Goal: Task Accomplishment & Management: Use online tool/utility

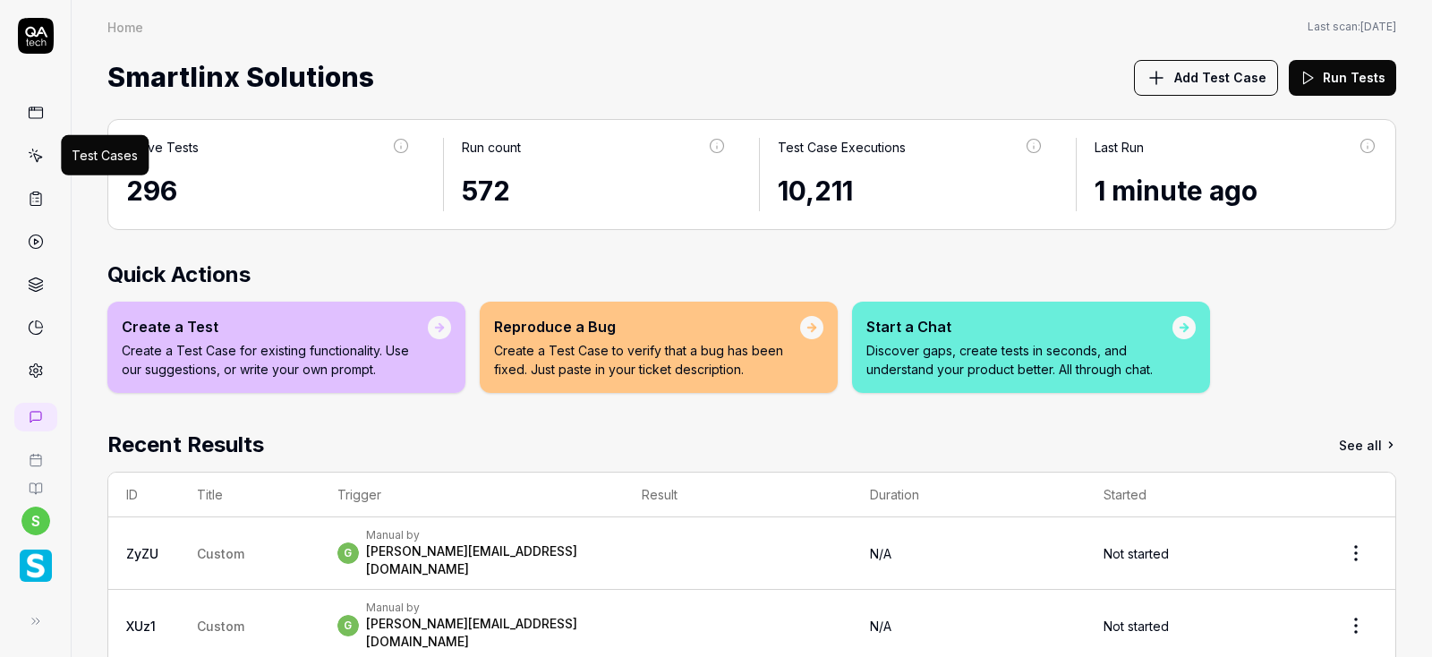
click at [39, 157] on icon at bounding box center [37, 158] width 8 height 8
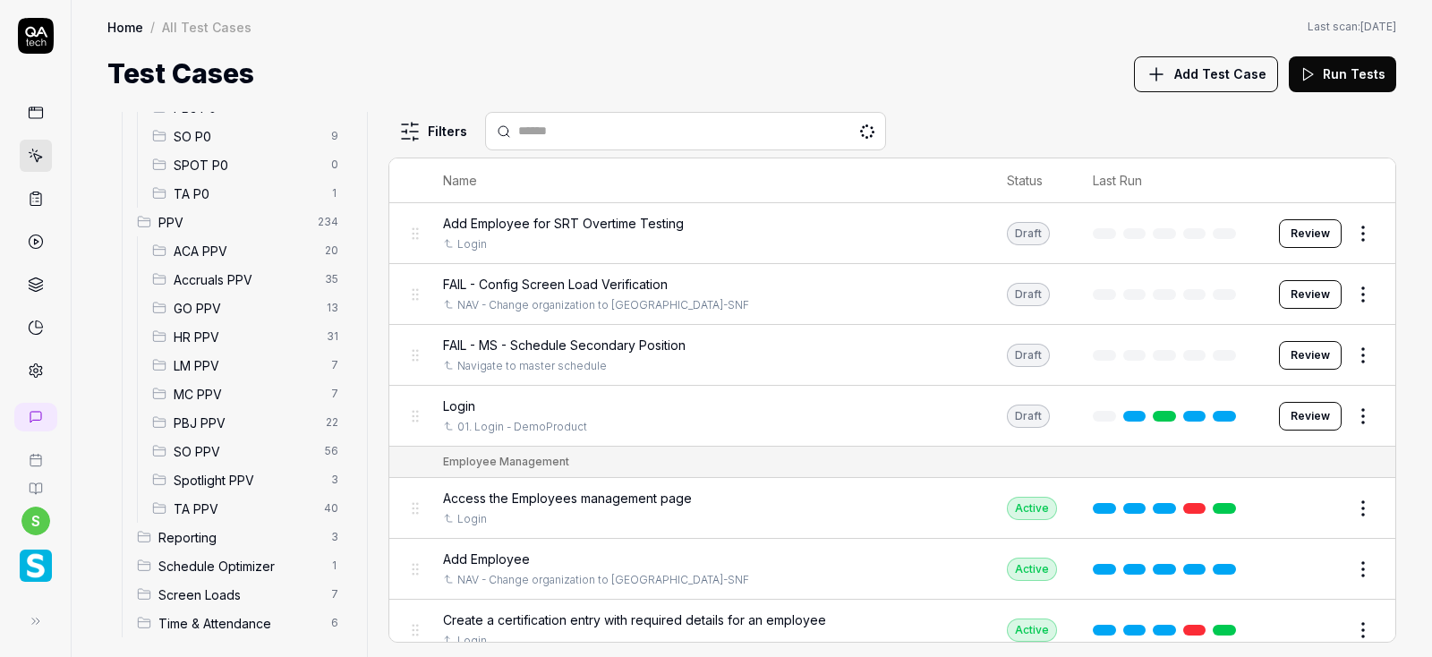
scroll to position [407, 0]
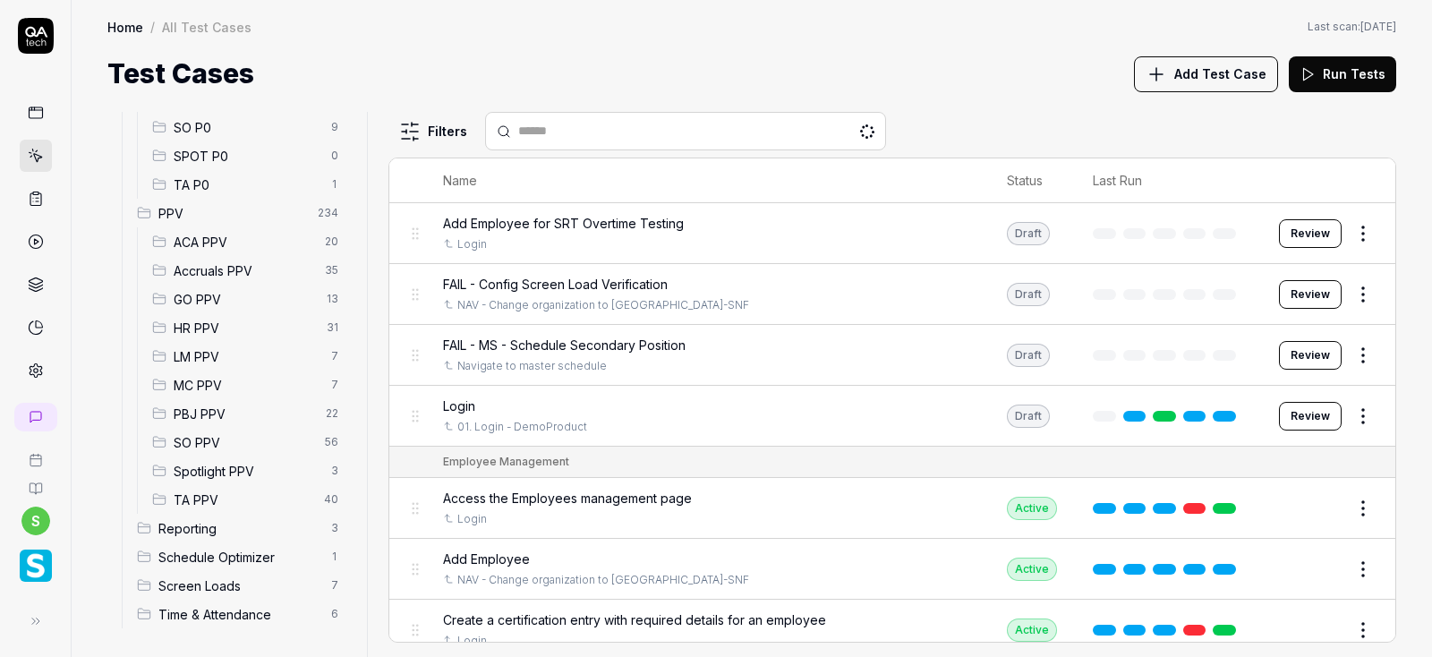
click at [215, 265] on span "Accruals PPV" at bounding box center [244, 270] width 141 height 19
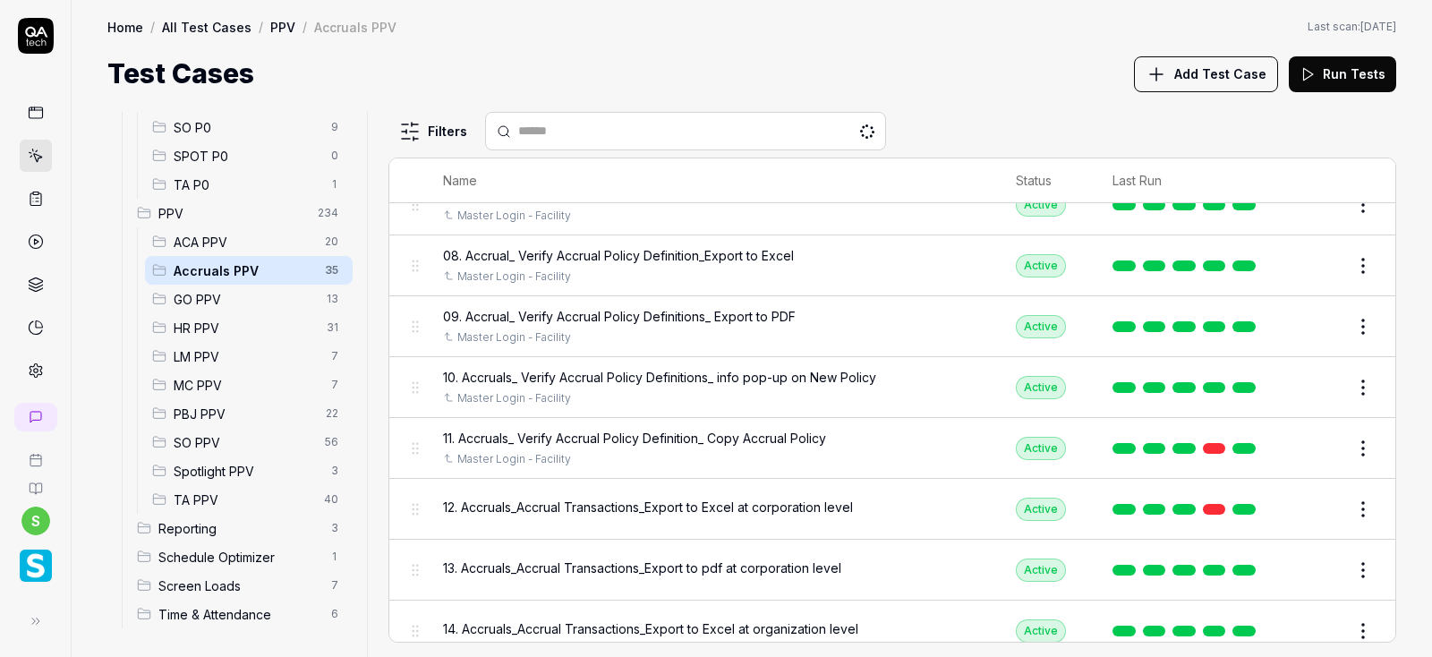
scroll to position [430, 0]
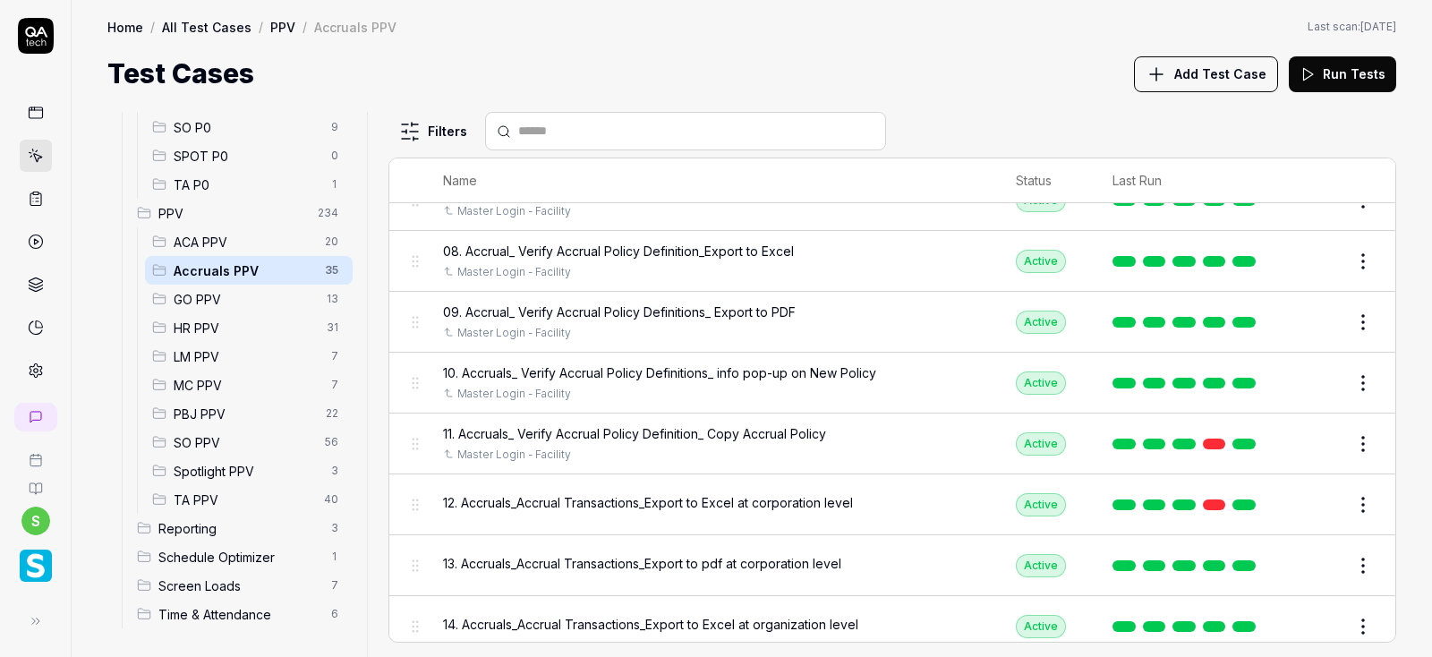
click at [1326, 503] on button "Edit" at bounding box center [1320, 505] width 43 height 29
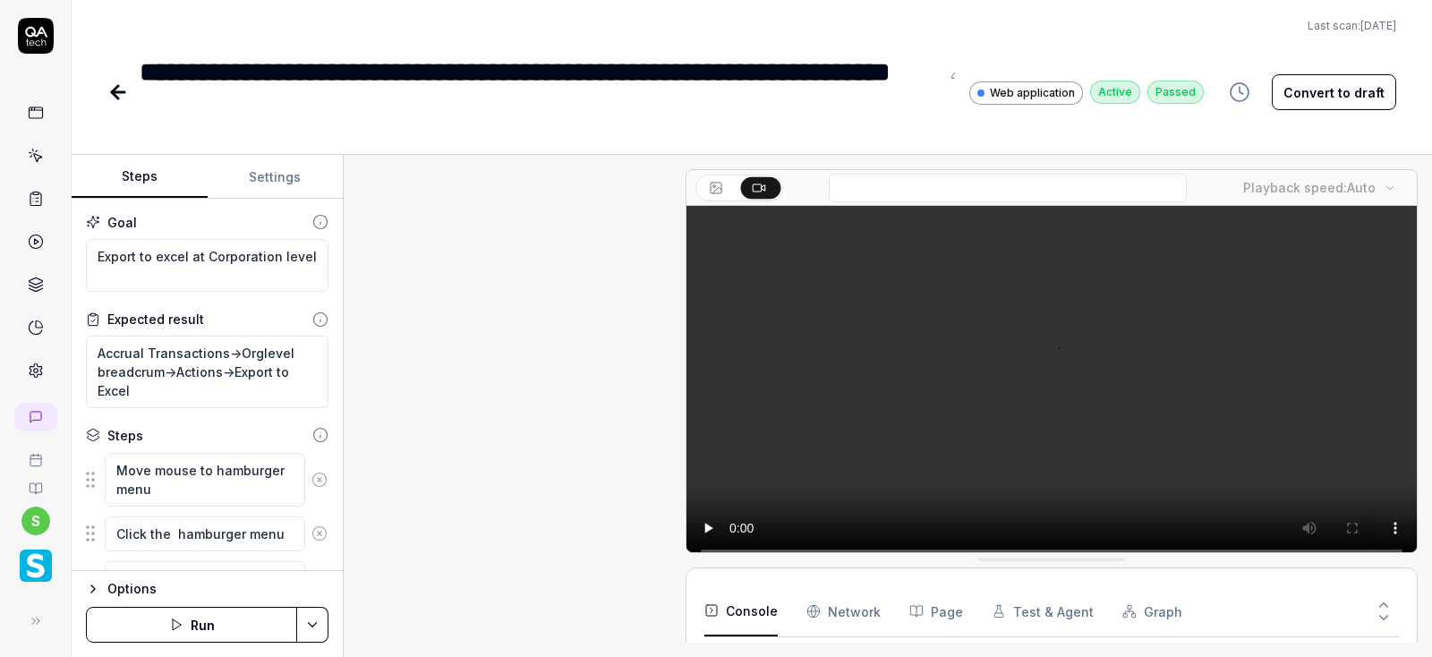
scroll to position [1093, 0]
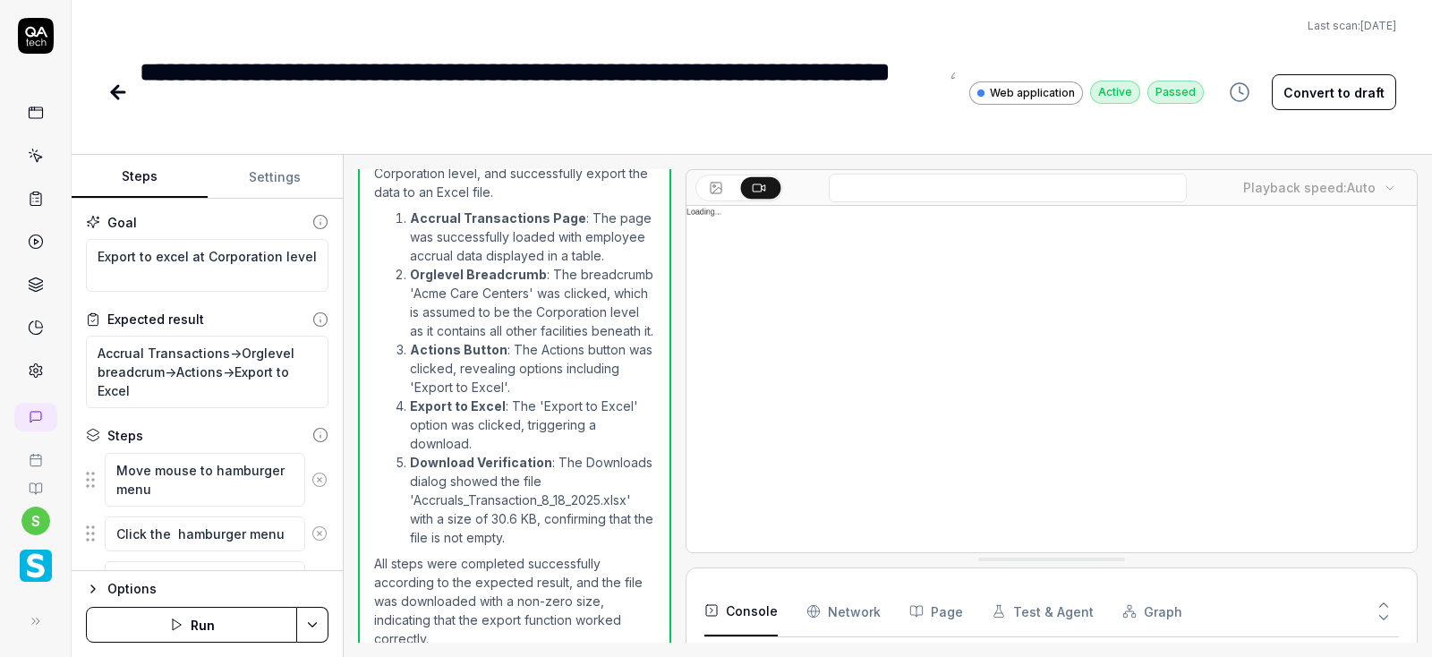
click at [272, 175] on button "Settings" at bounding box center [276, 177] width 136 height 43
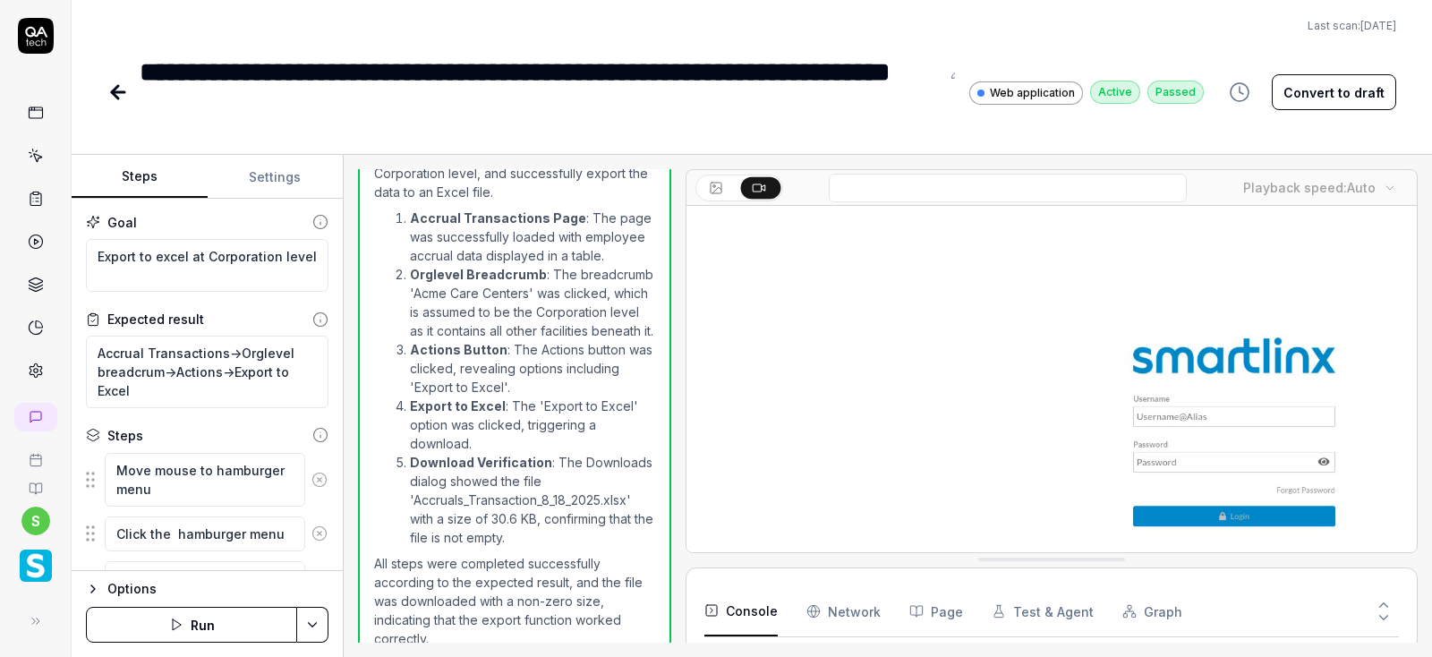
type textarea "*"
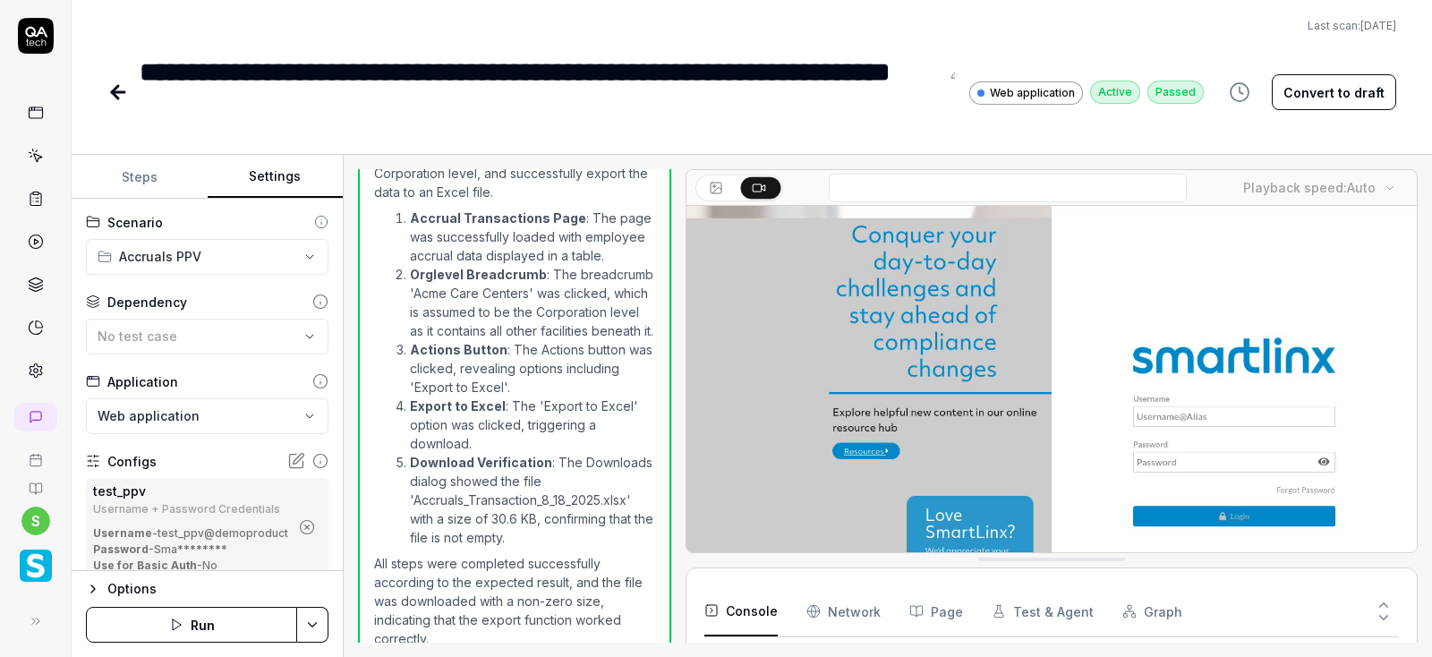
scroll to position [102, 0]
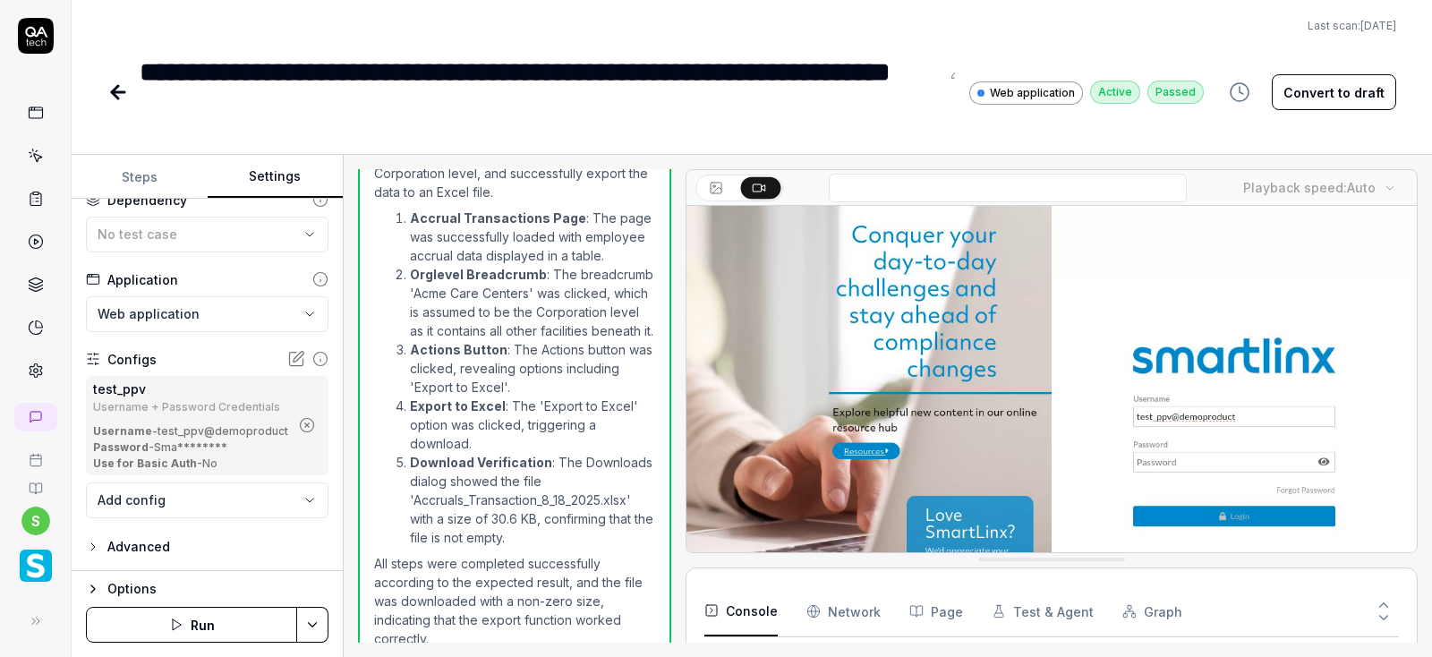
click at [303, 424] on icon "button" at bounding box center [307, 425] width 16 height 16
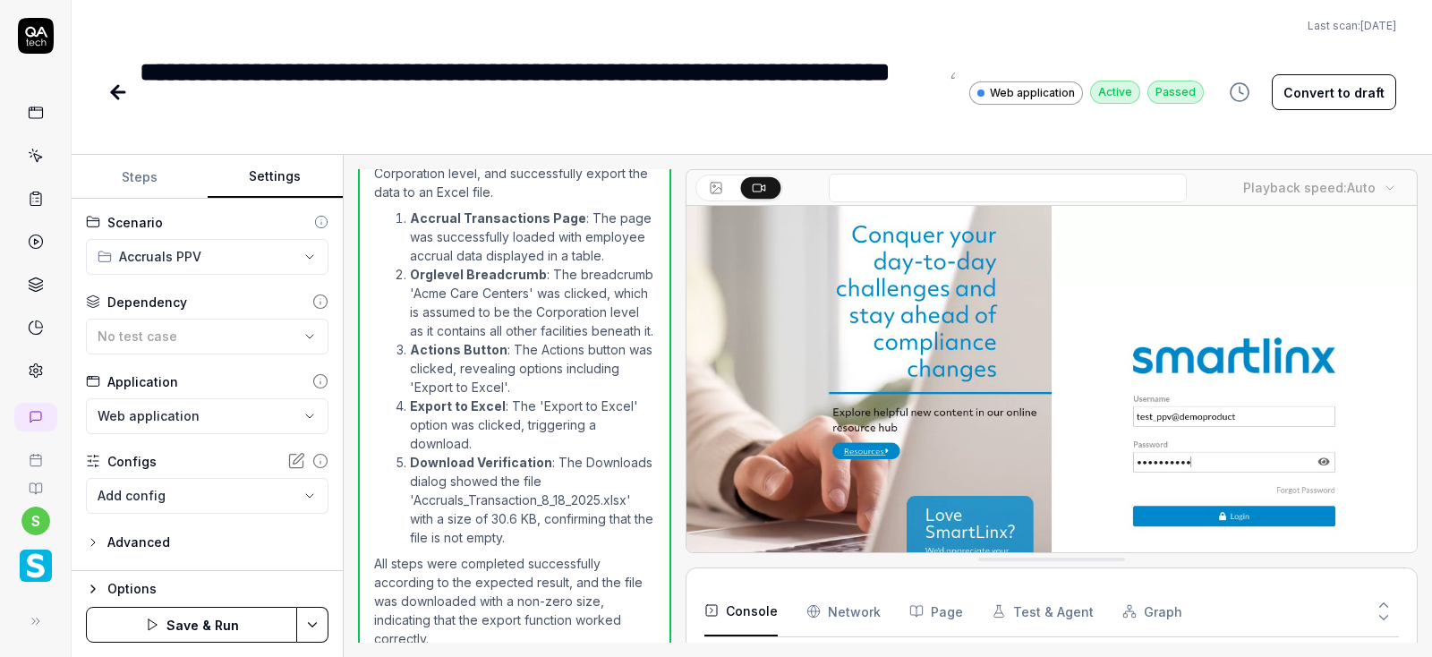
scroll to position [0, 0]
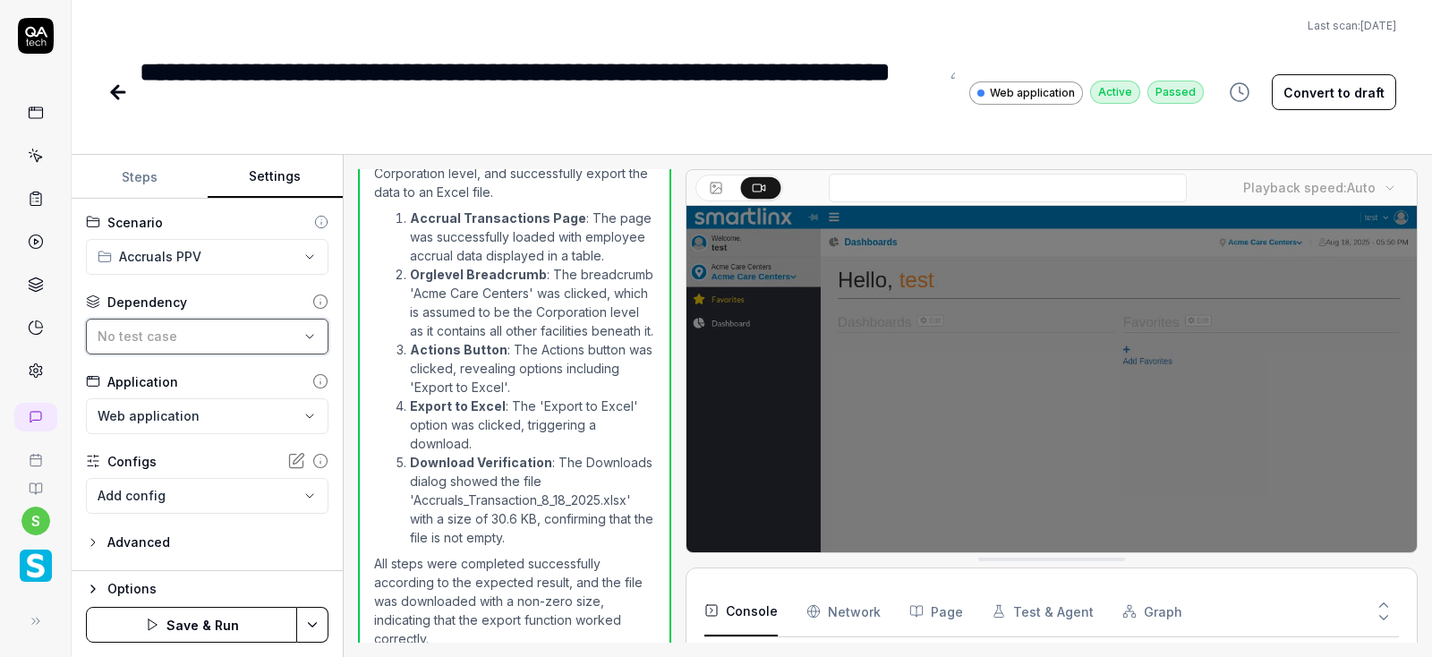
click at [250, 325] on button "No test case" at bounding box center [207, 337] width 243 height 36
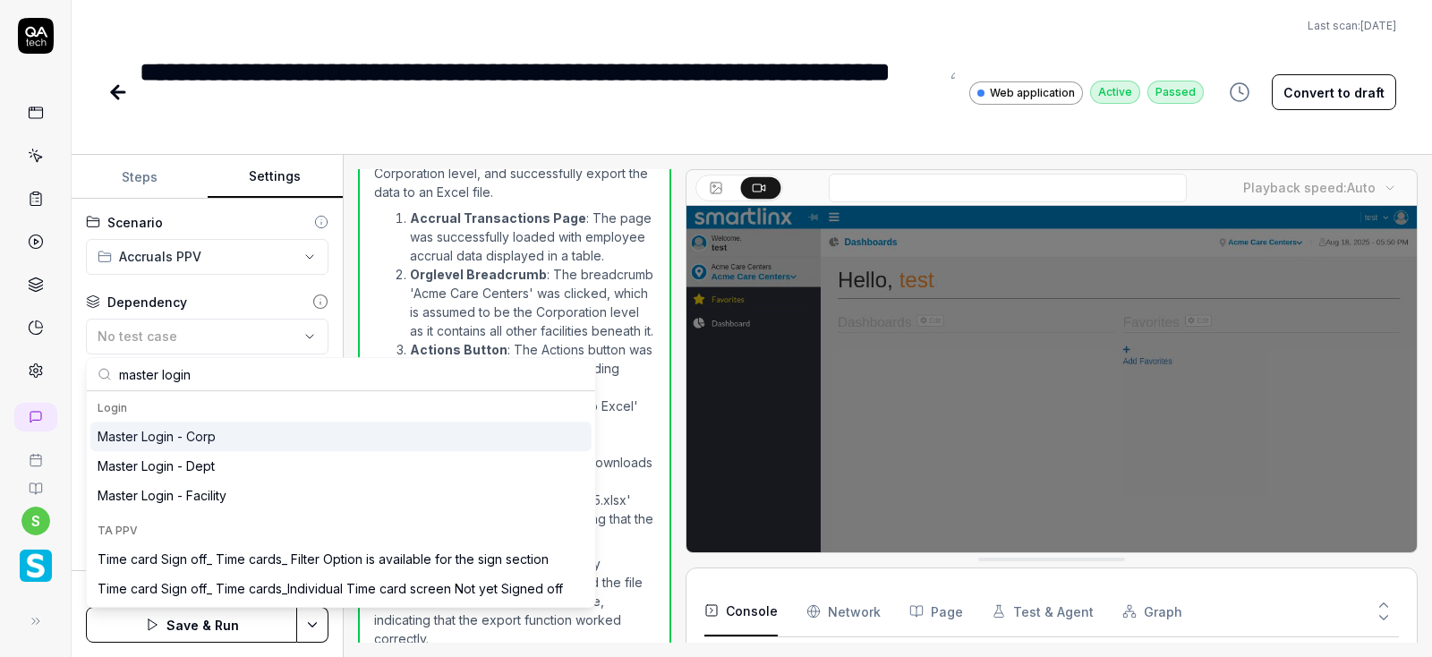
type input "master login"
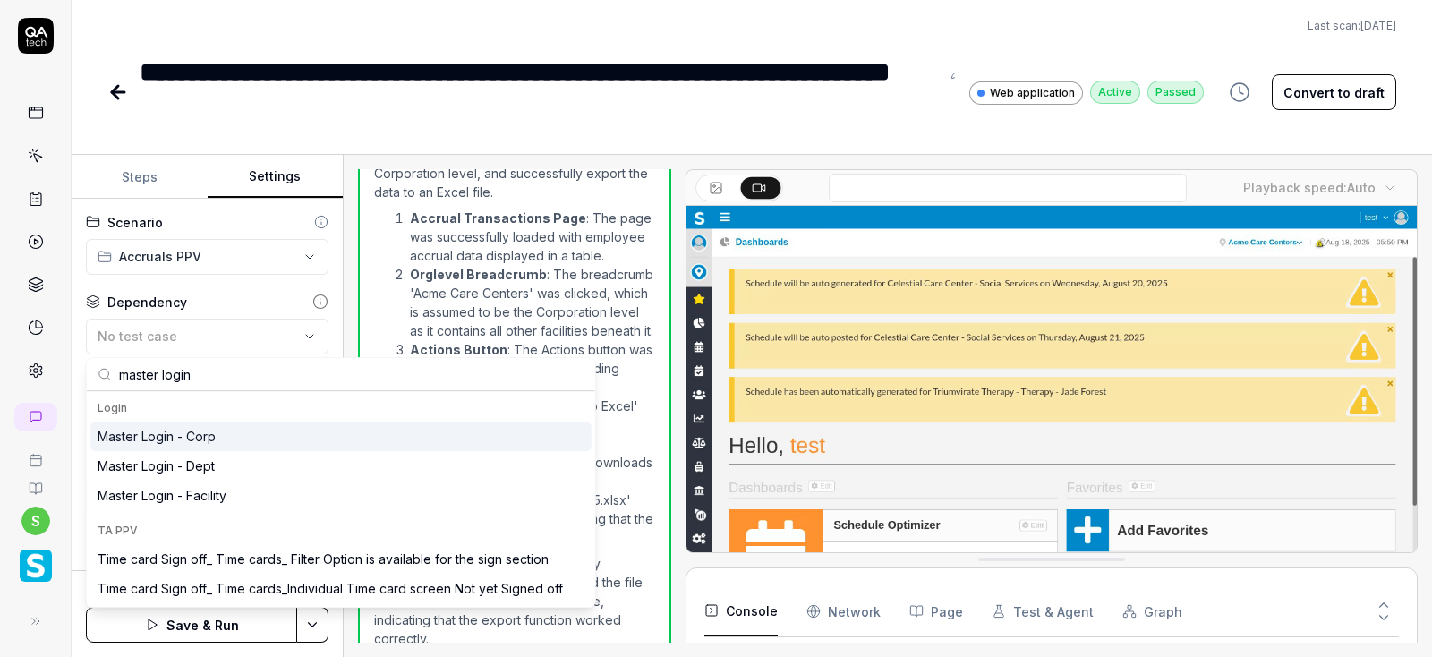
click at [173, 429] on div "Master Login - Corp" at bounding box center [157, 436] width 118 height 19
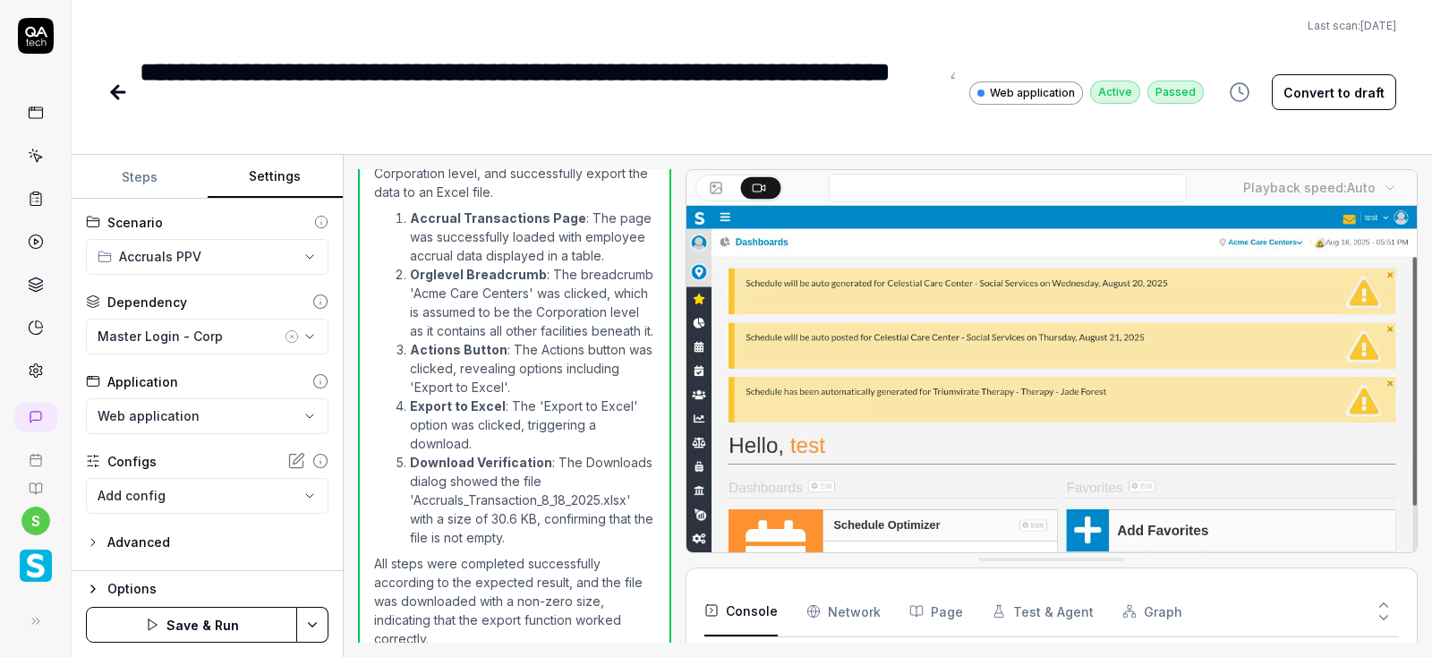
click at [313, 628] on html "**********" at bounding box center [716, 328] width 1432 height 657
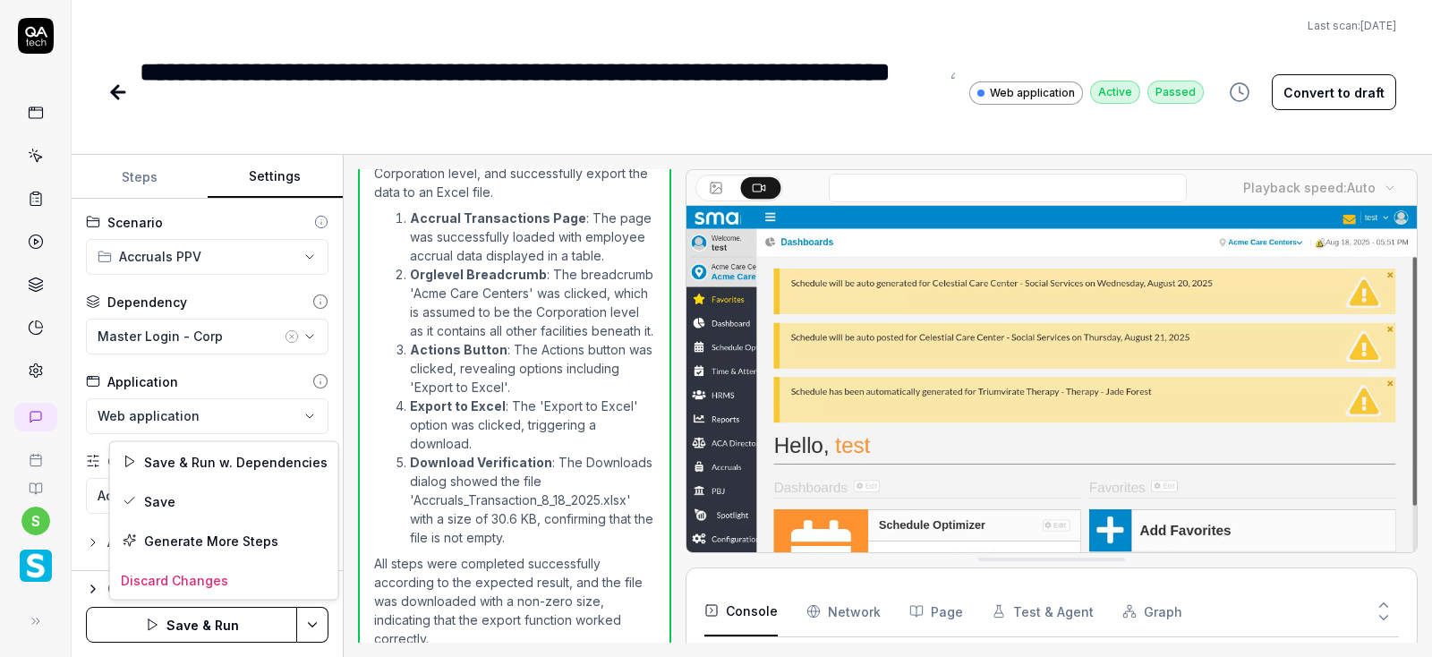
scroll to position [240, 0]
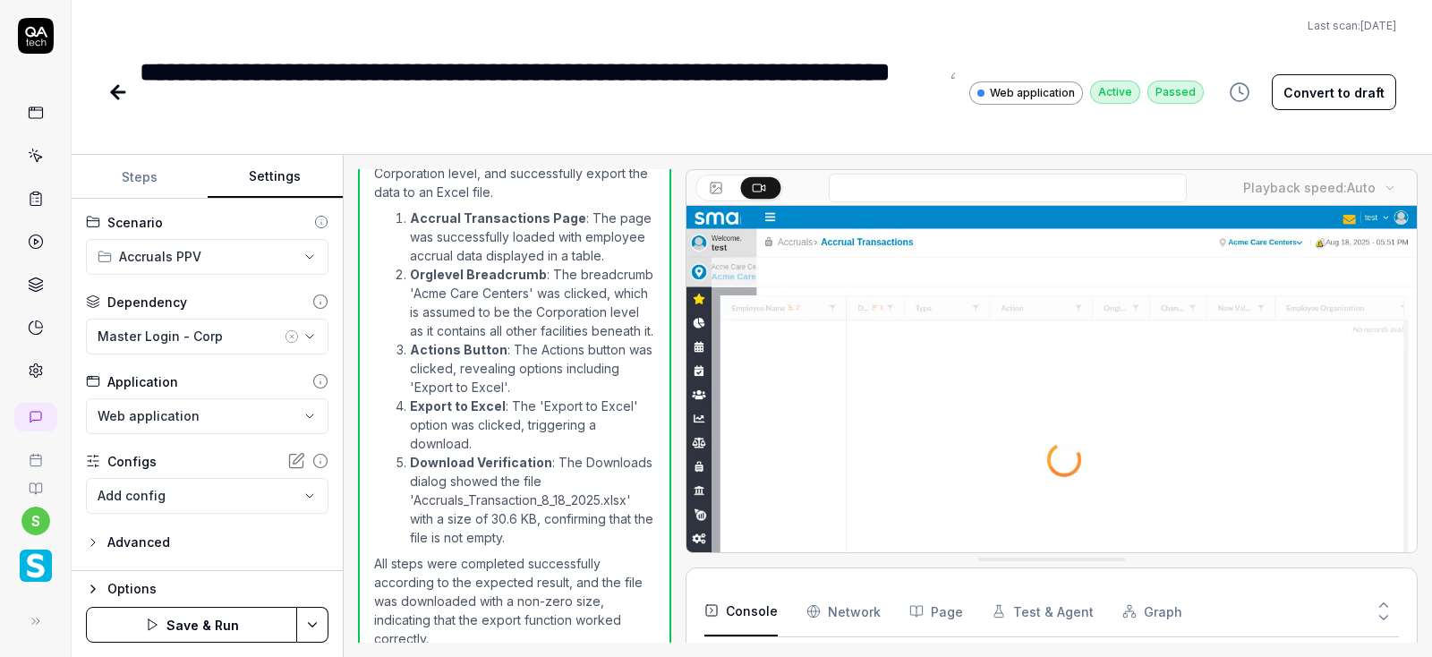
click at [352, 414] on html "**********" at bounding box center [716, 328] width 1432 height 657
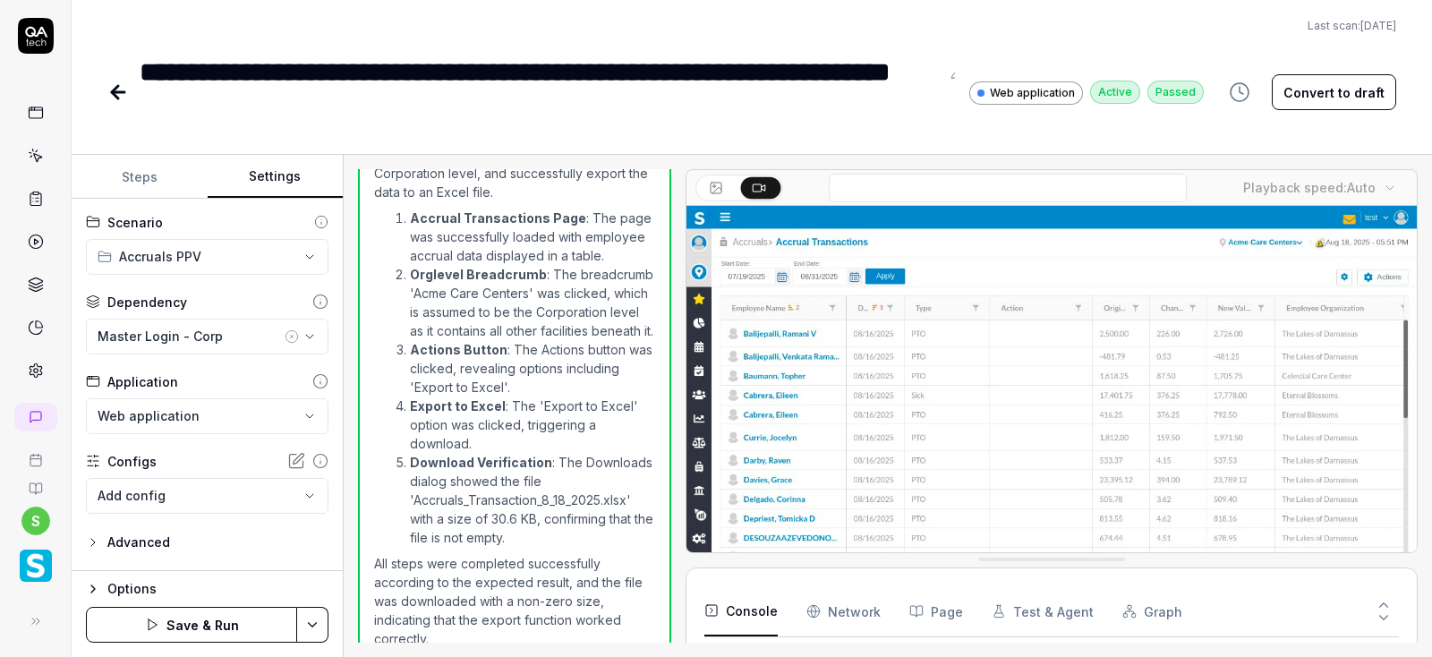
click at [312, 625] on html "**********" at bounding box center [716, 328] width 1432 height 657
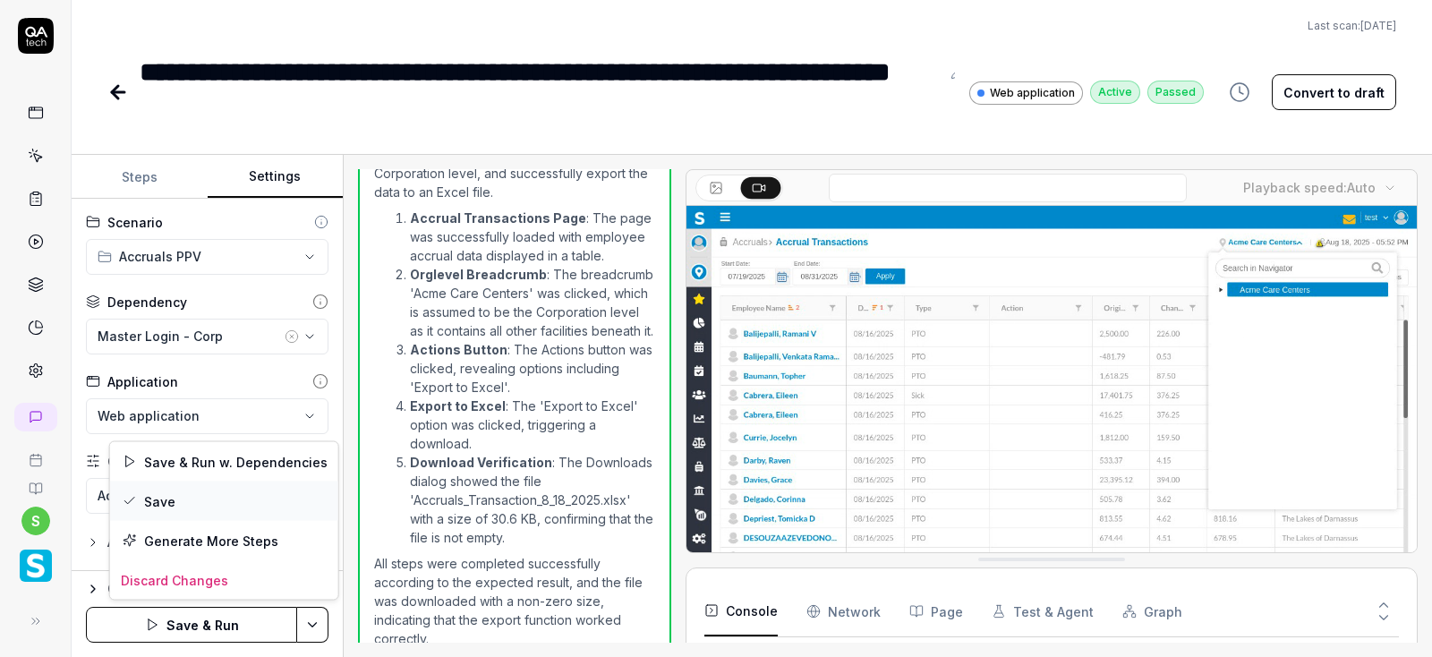
click at [166, 495] on div "Save" at bounding box center [224, 501] width 228 height 39
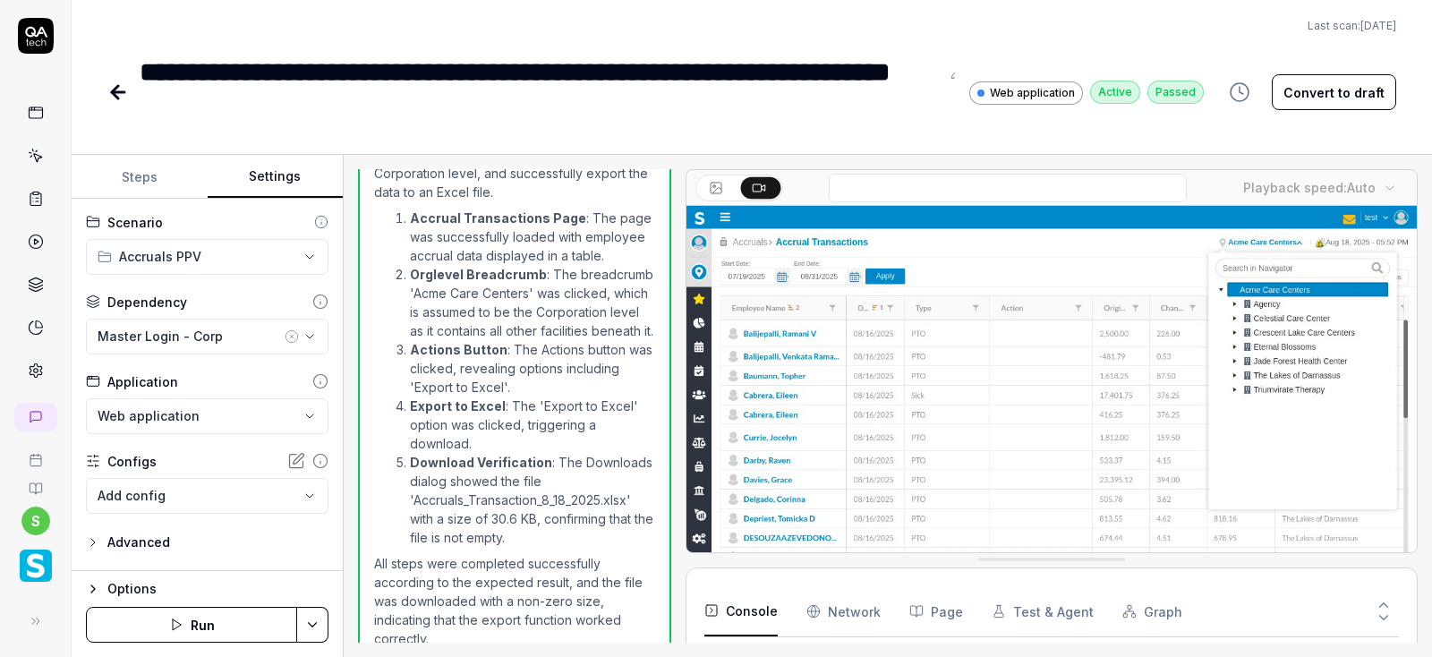
click at [192, 625] on button "Run" at bounding box center [191, 625] width 211 height 36
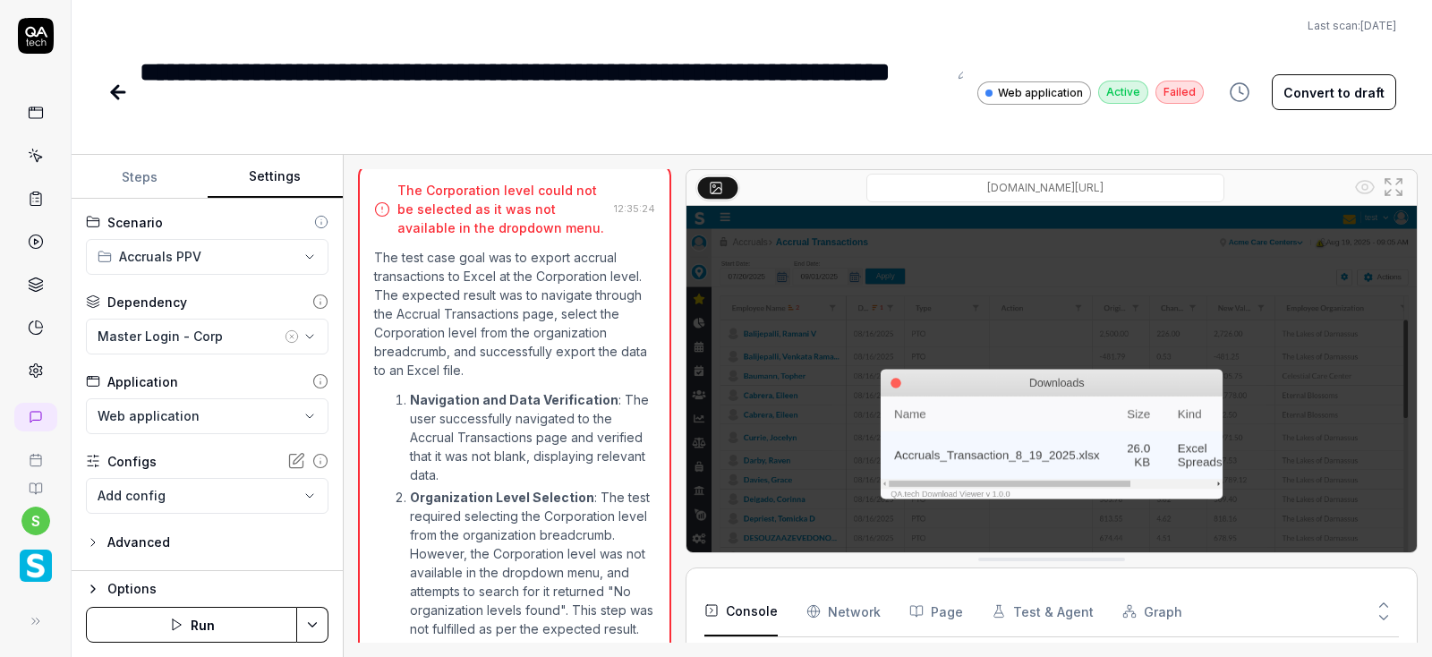
scroll to position [619, 0]
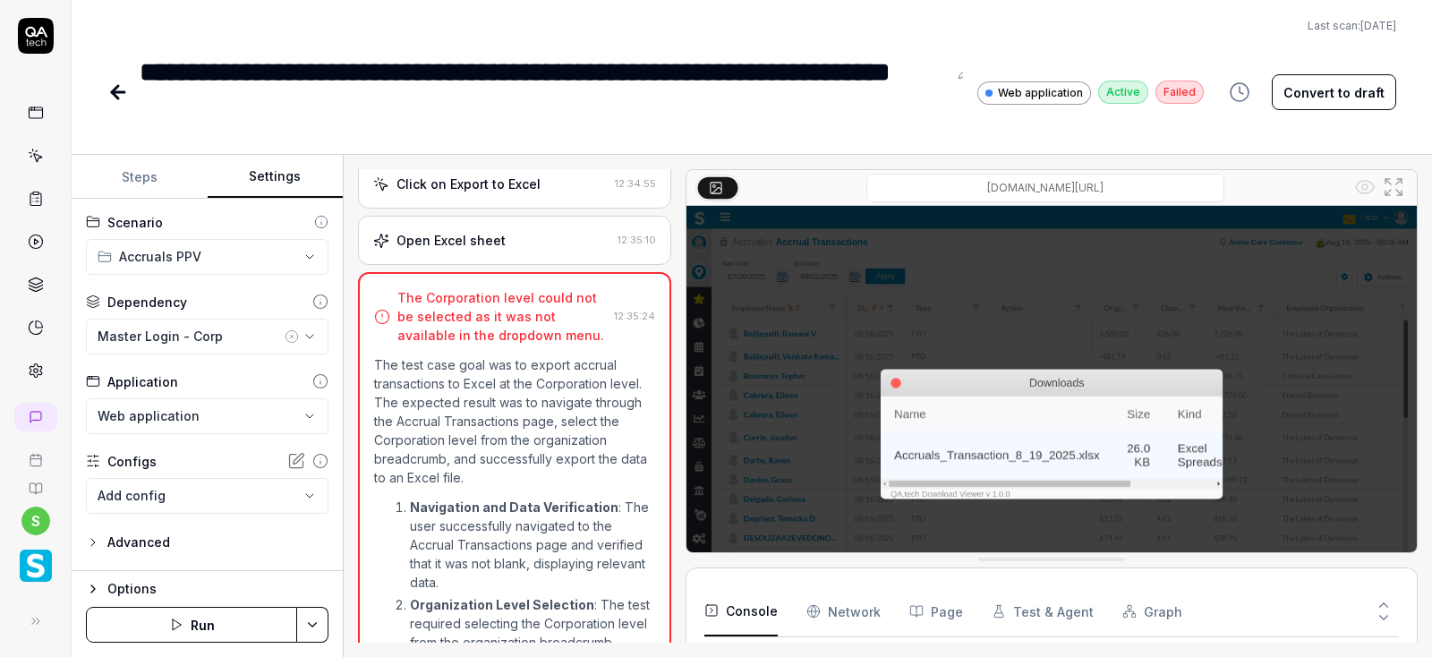
click at [507, 250] on div "Open Excel sheet" at bounding box center [491, 240] width 237 height 19
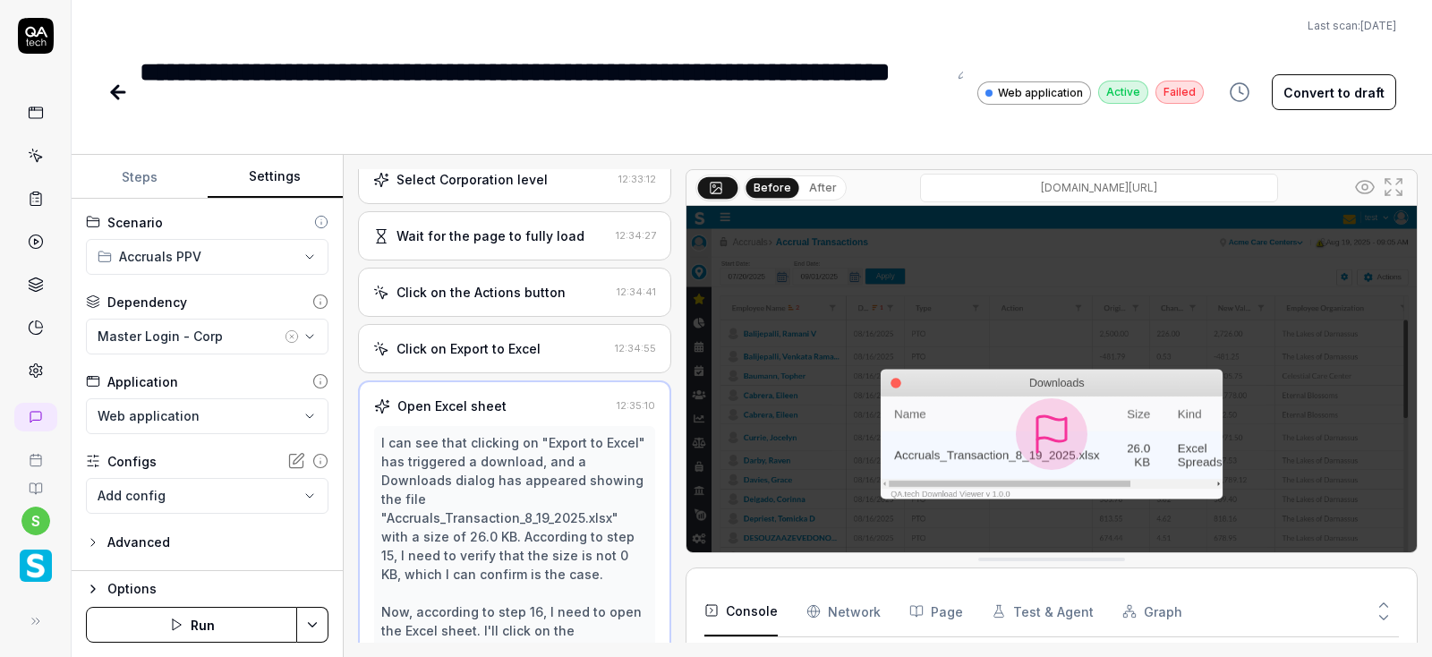
scroll to position [443, 0]
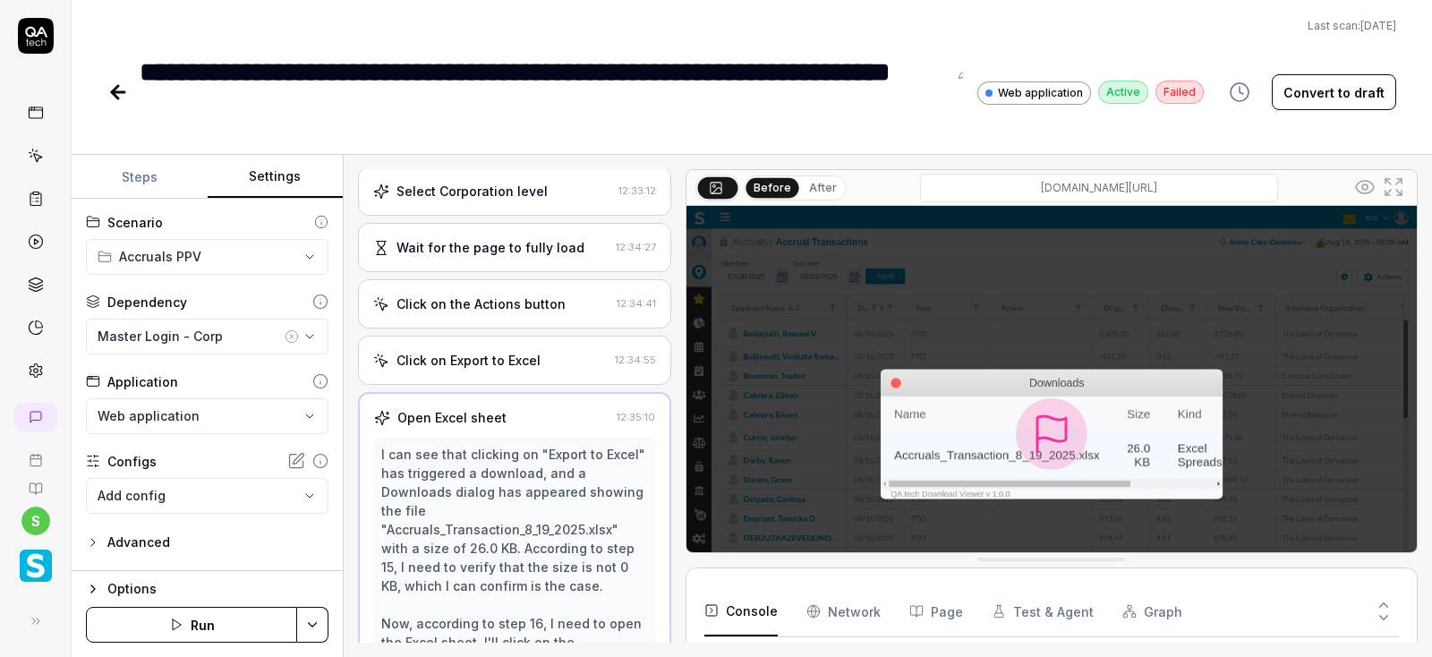
click at [517, 303] on div "Click on the Actions button 12:34:41" at bounding box center [514, 303] width 313 height 49
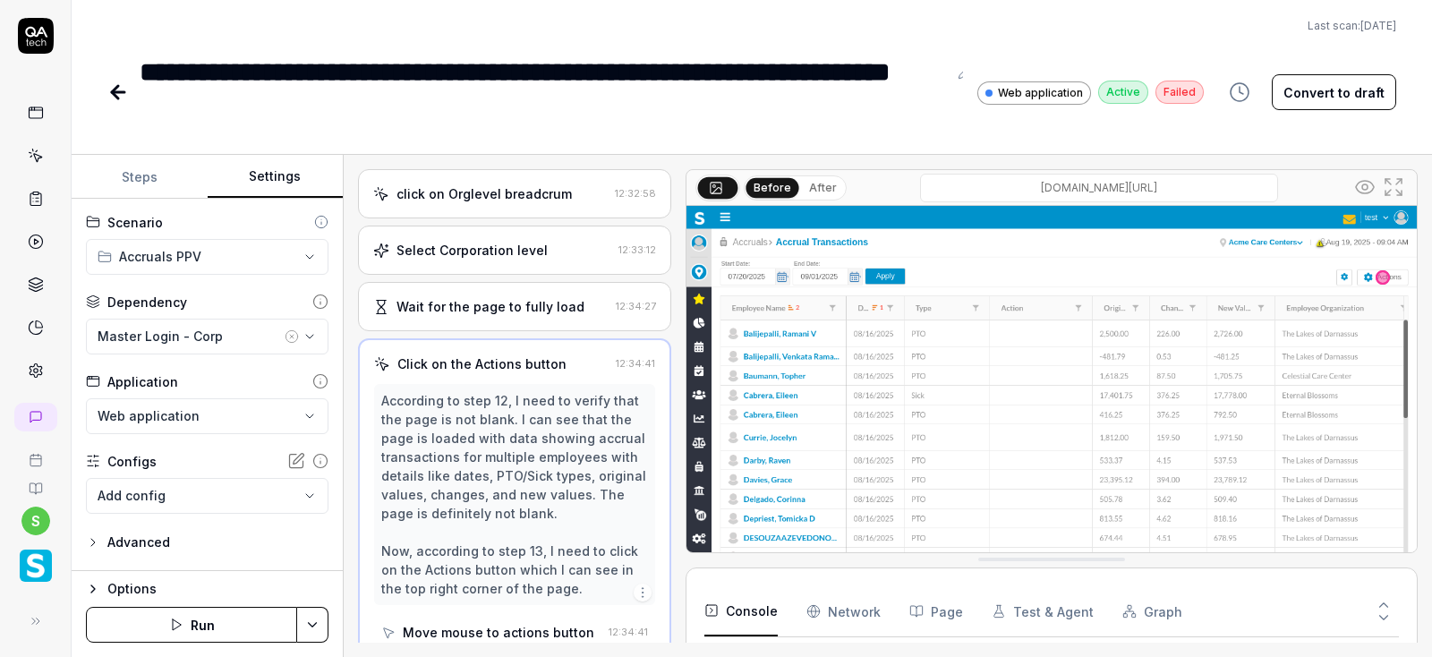
scroll to position [348, 0]
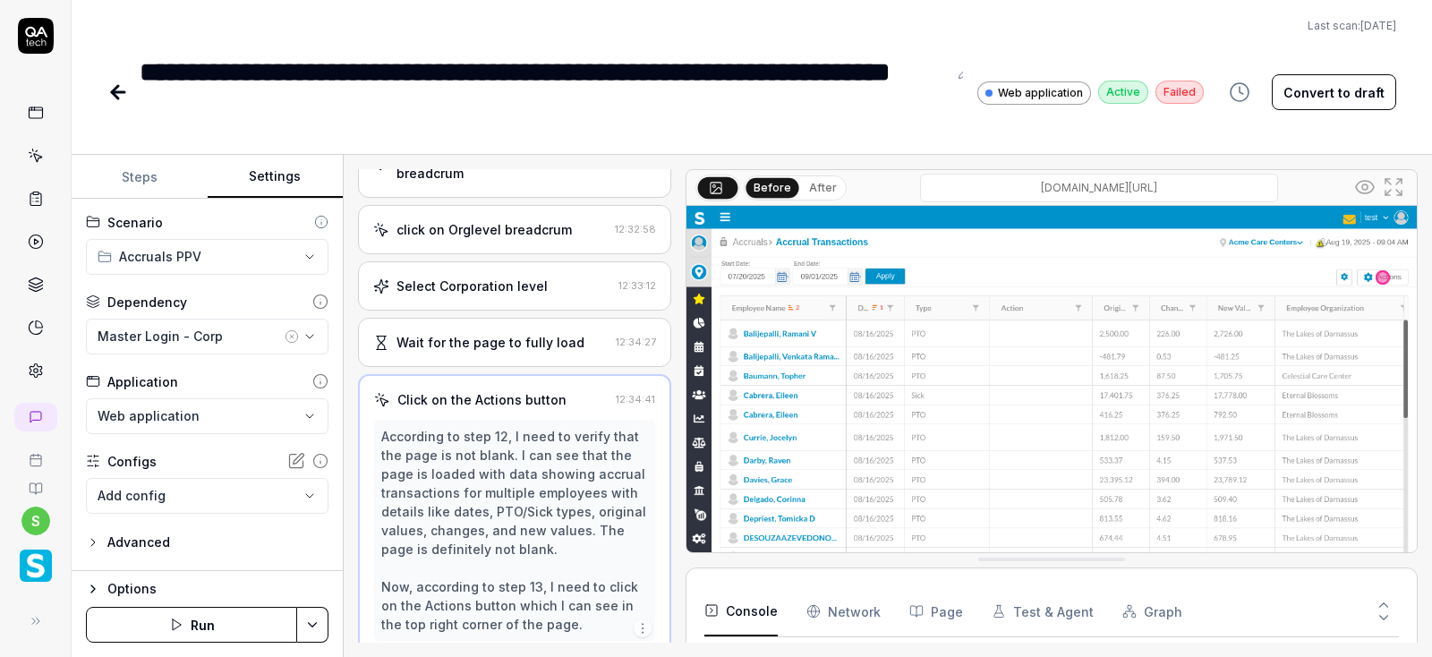
click at [500, 332] on div "Wait for the page to fully load 12:34:27" at bounding box center [514, 342] width 313 height 49
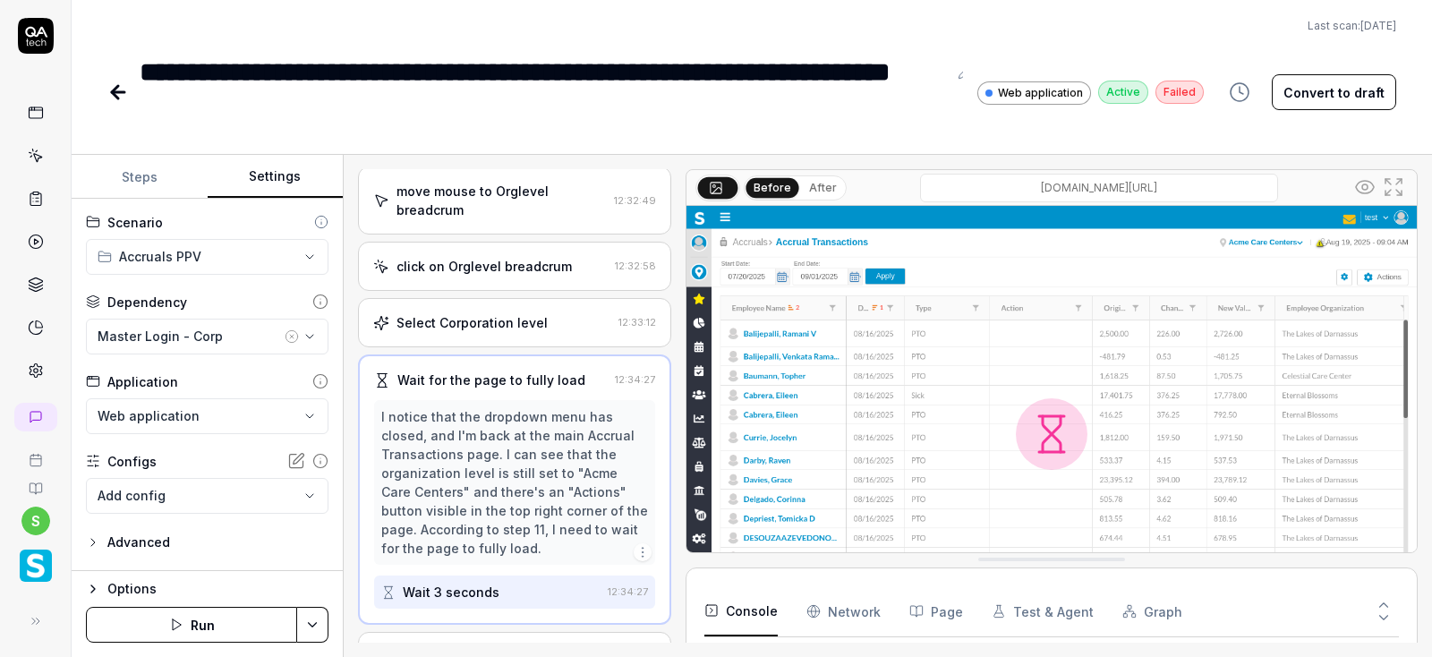
scroll to position [306, 0]
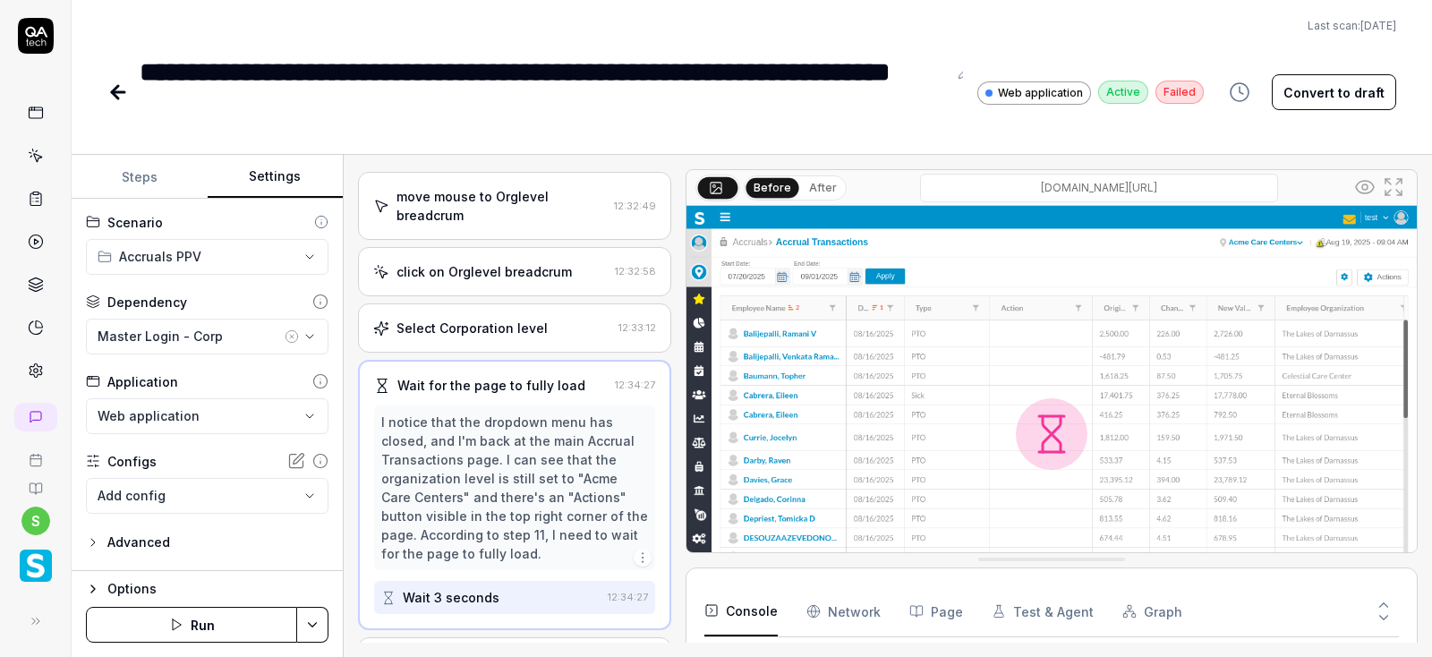
click at [500, 281] on div "click on Orglevel breadcrum" at bounding box center [484, 271] width 175 height 19
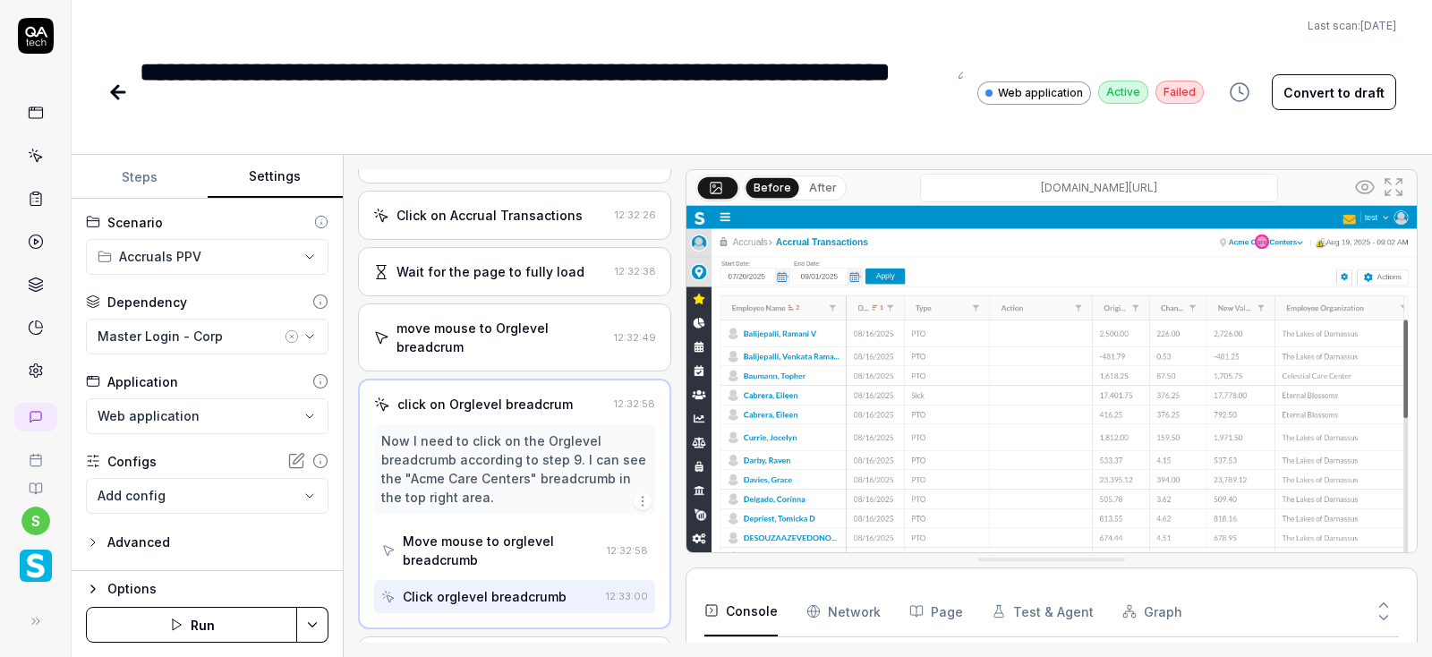
scroll to position [175, 0]
click at [501, 278] on div "Wait for the page to fully load" at bounding box center [491, 271] width 188 height 19
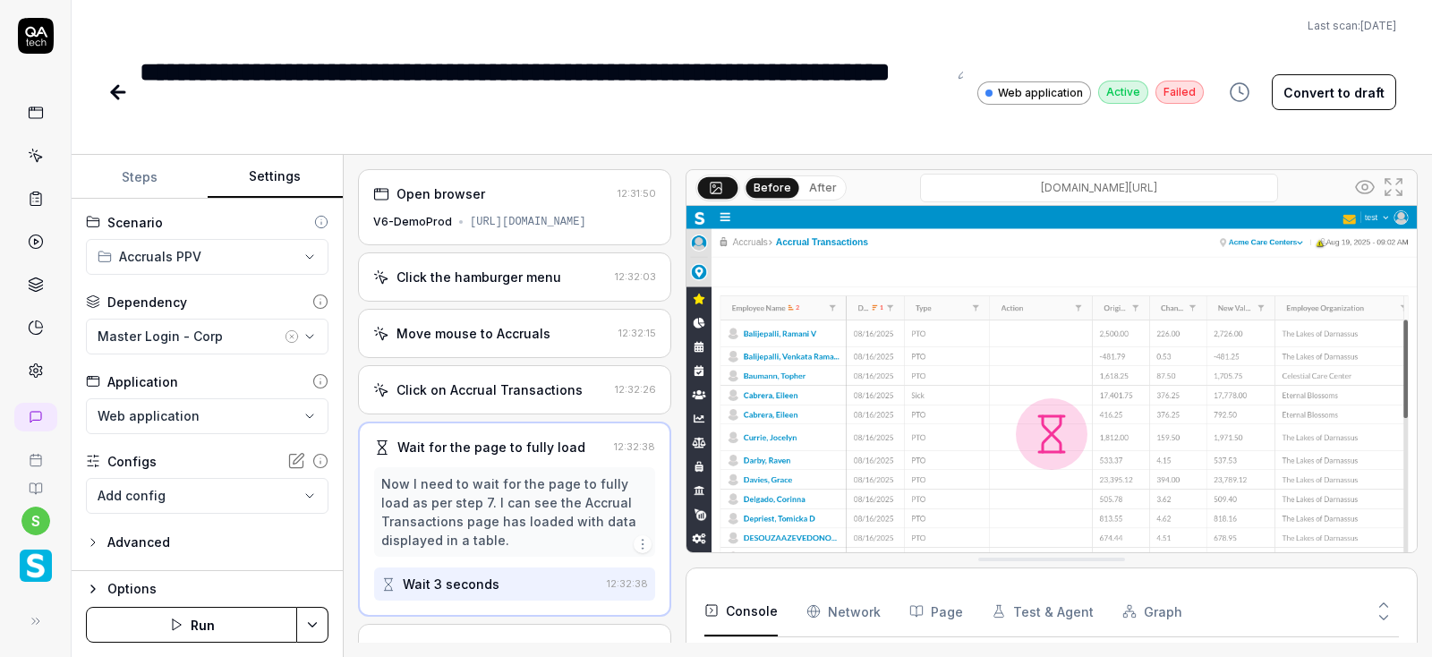
scroll to position [492, 0]
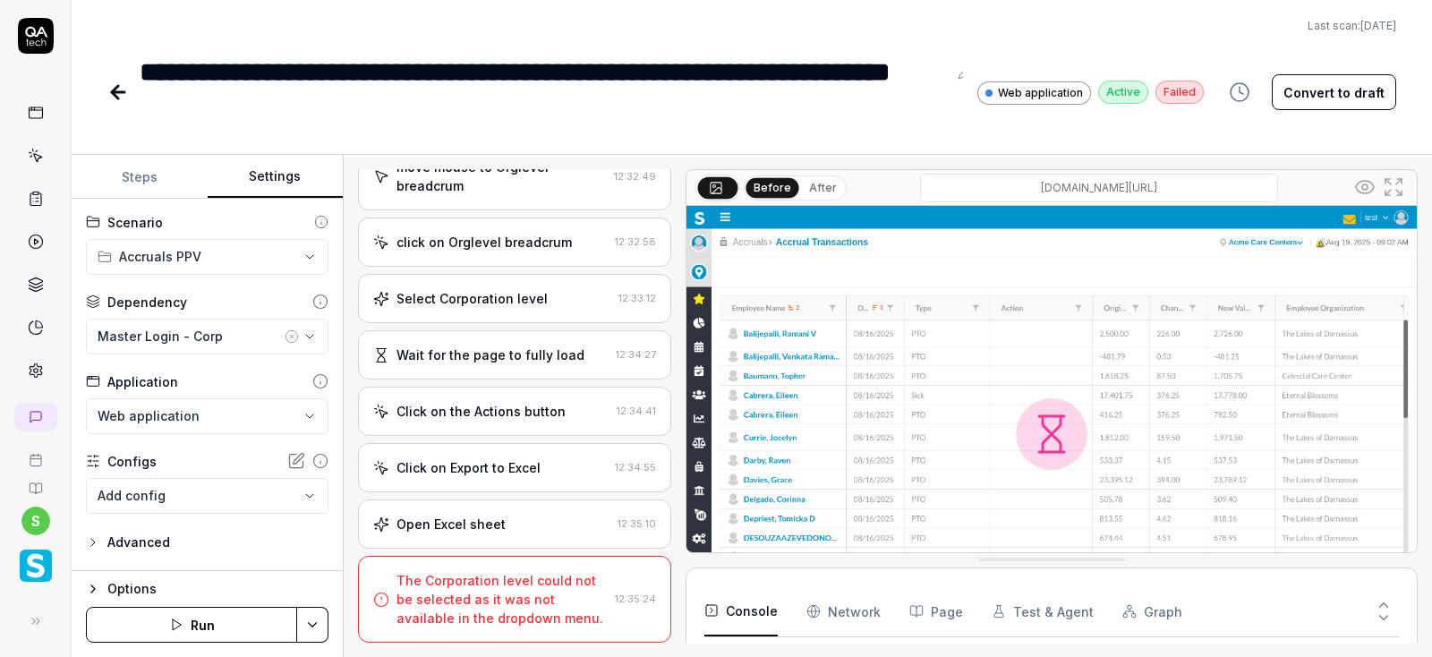
click at [217, 623] on button "Run" at bounding box center [191, 625] width 211 height 36
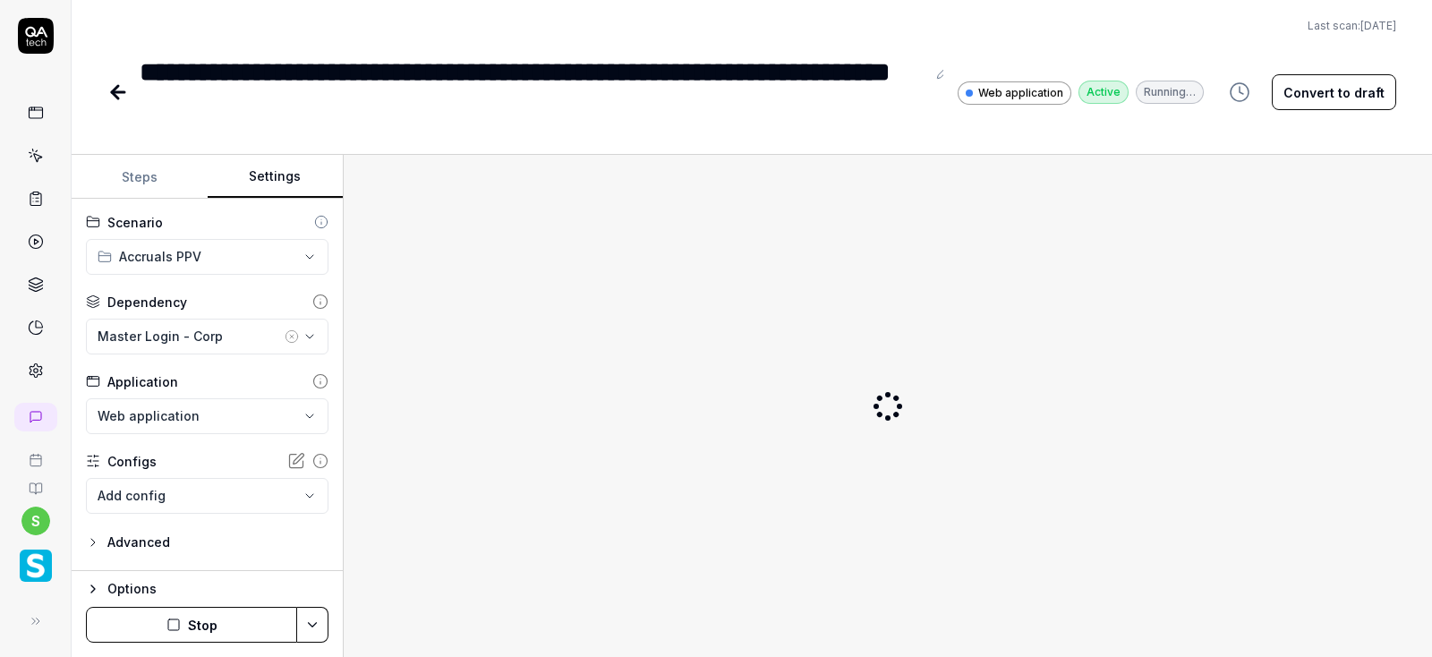
click at [142, 179] on button "Steps" at bounding box center [140, 177] width 136 height 43
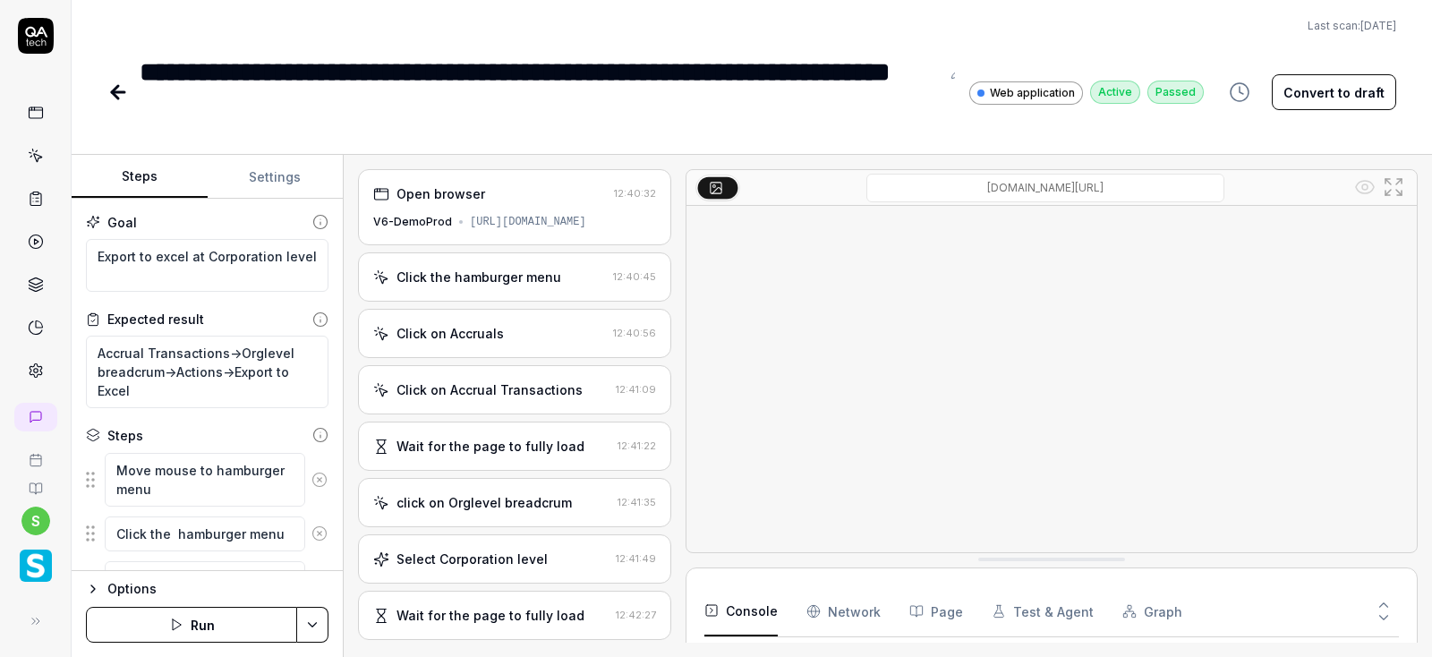
type textarea "*"
